Goal: Transaction & Acquisition: Purchase product/service

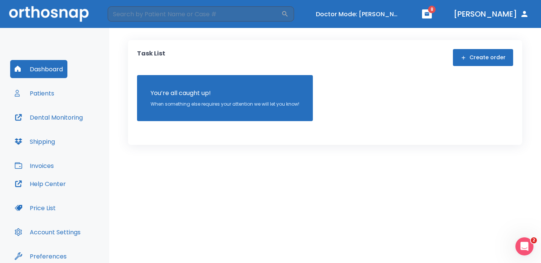
click at [49, 95] on button "Patients" at bounding box center [34, 93] width 49 height 18
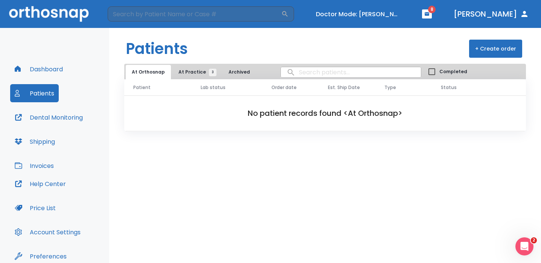
click at [192, 70] on span "At Practice 3" at bounding box center [196, 72] width 34 height 7
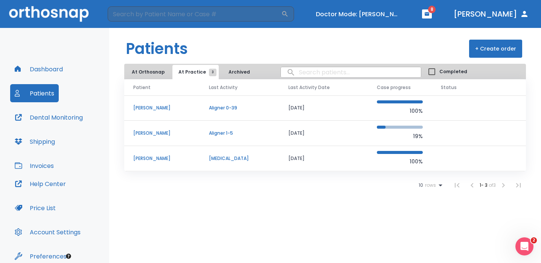
click at [183, 107] on p "[PERSON_NAME]" at bounding box center [162, 107] width 58 height 7
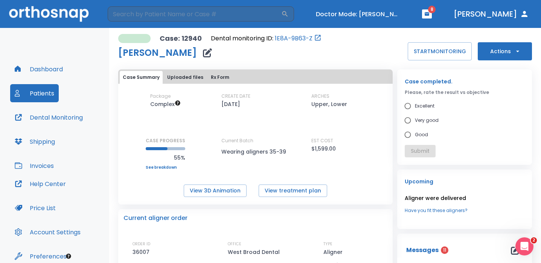
click at [487, 52] on button "Actions" at bounding box center [505, 51] width 54 height 18
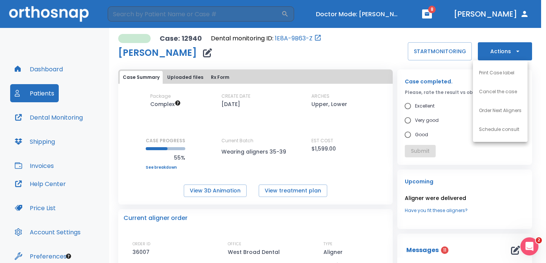
click at [483, 104] on li "Order Next Aligners" at bounding box center [500, 110] width 55 height 19
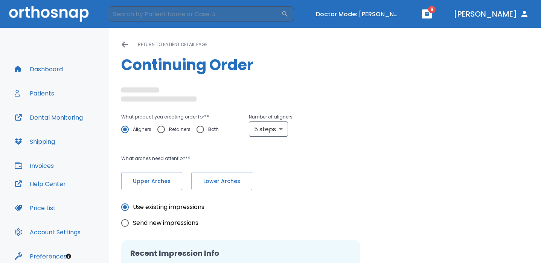
scroll to position [47, 0]
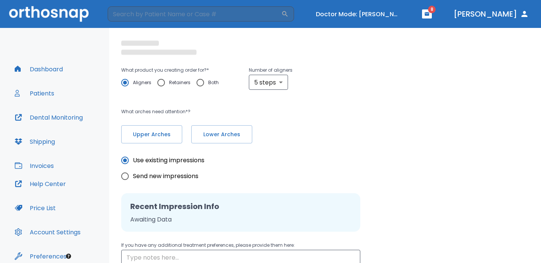
radio input "false"
radio input "true"
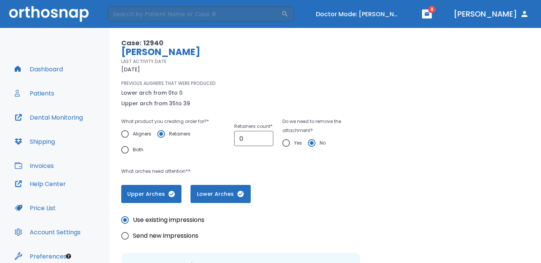
click at [126, 134] on input "Aligners" at bounding box center [125, 134] width 16 height 16
radio input "true"
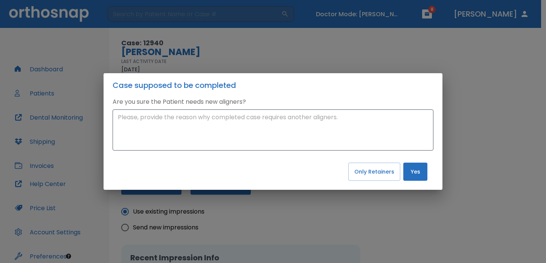
click at [400, 46] on div "Case supposed to be completed Are you sure the Patient needs new aligners? x ​ …" at bounding box center [273, 131] width 546 height 263
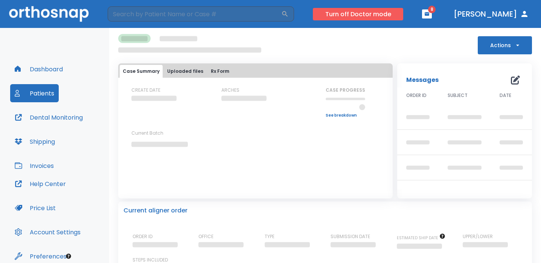
click at [403, 17] on button "Turn off Doctor mode" at bounding box center [358, 14] width 90 height 12
